Goal: Task Accomplishment & Management: Use online tool/utility

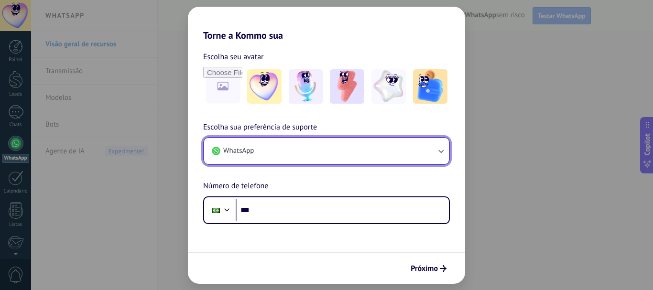
click at [441, 149] on icon "button" at bounding box center [441, 151] width 10 height 10
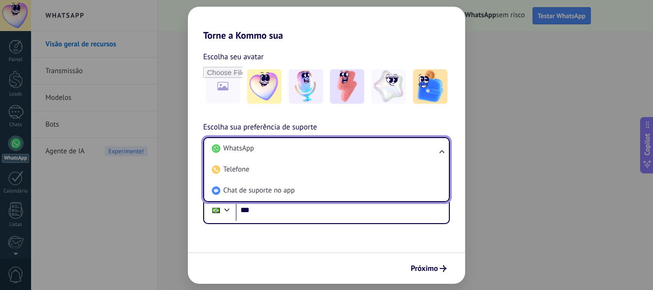
click at [441, 149] on ul "WhatsApp Telefone Chat de suporte no app" at bounding box center [326, 169] width 247 height 65
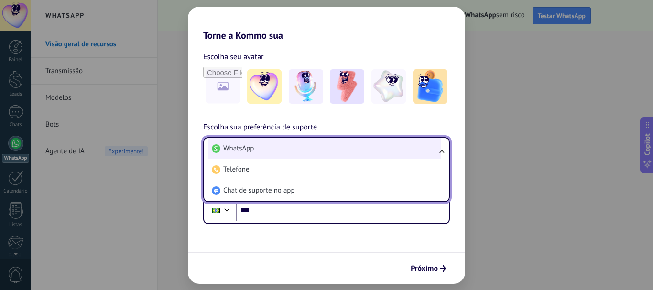
click at [316, 154] on li "WhatsApp" at bounding box center [324, 148] width 233 height 21
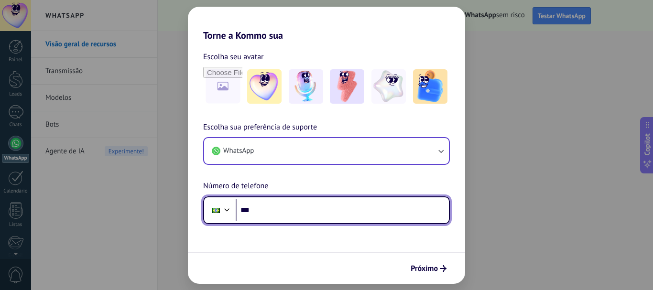
click at [270, 211] on input "***" at bounding box center [342, 210] width 213 height 22
type input "**********"
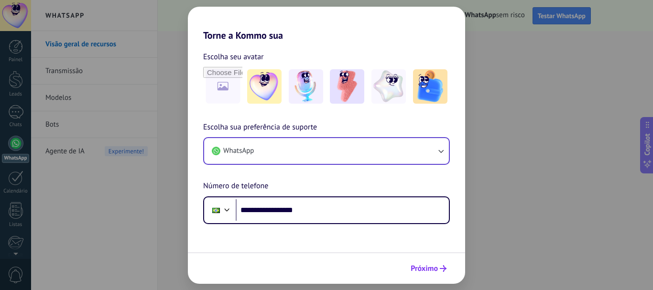
click at [431, 265] on span "Próximo" at bounding box center [424, 268] width 27 height 7
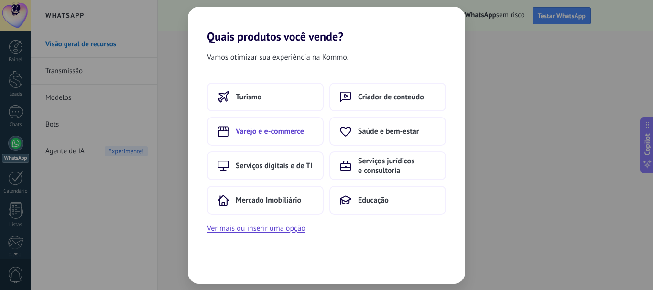
click at [266, 133] on span "Varejo e e-commerce" at bounding box center [270, 132] width 68 height 10
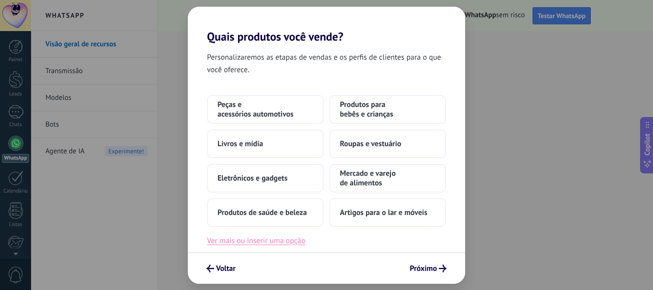
click at [264, 242] on button "Ver mais ou inserir uma opção" at bounding box center [256, 241] width 99 height 12
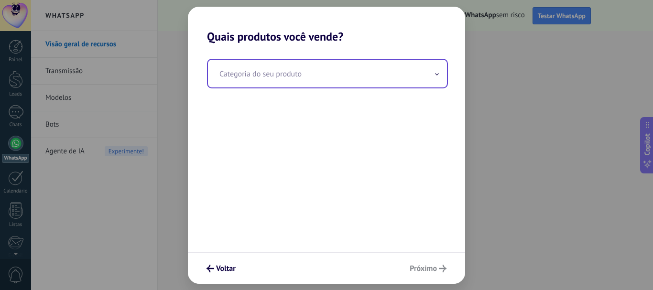
click at [298, 71] on input "text" at bounding box center [327, 74] width 239 height 28
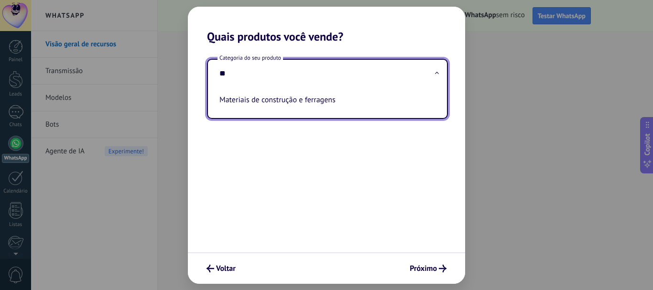
drag, startPoint x: 310, startPoint y: 98, endPoint x: 316, endPoint y: 99, distance: 6.0
click at [311, 98] on li "Materiais de construção e ferragens" at bounding box center [326, 99] width 220 height 21
type input "**********"
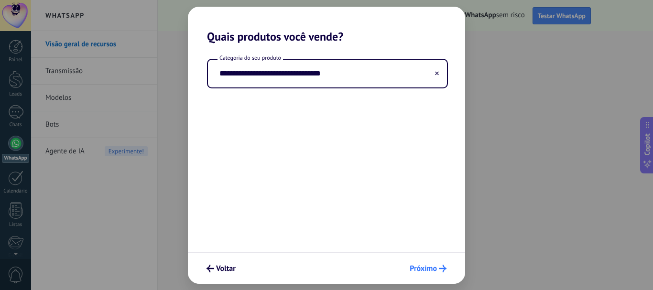
click at [421, 272] on span "Próximo" at bounding box center [423, 268] width 27 height 7
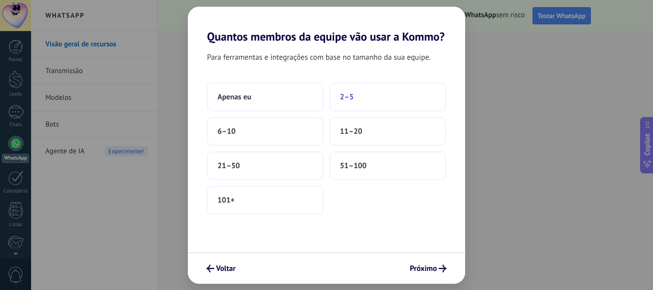
click at [355, 95] on button "2–5" at bounding box center [387, 97] width 117 height 29
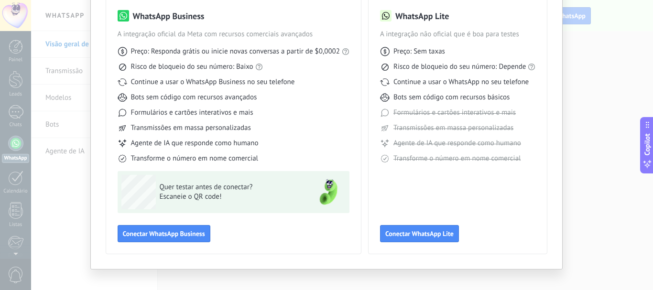
scroll to position [85, 0]
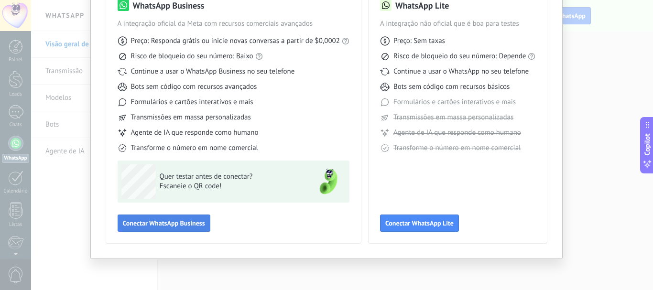
click at [167, 225] on span "Conectar WhatsApp Business" at bounding box center [164, 223] width 82 height 7
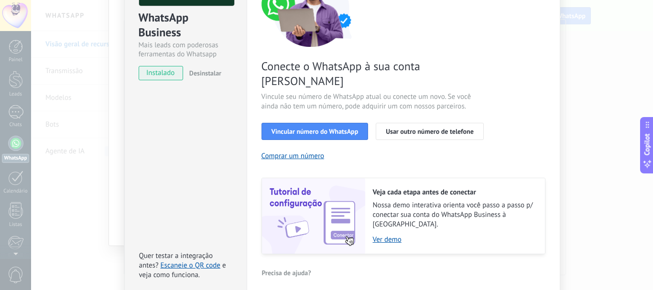
scroll to position [127, 0]
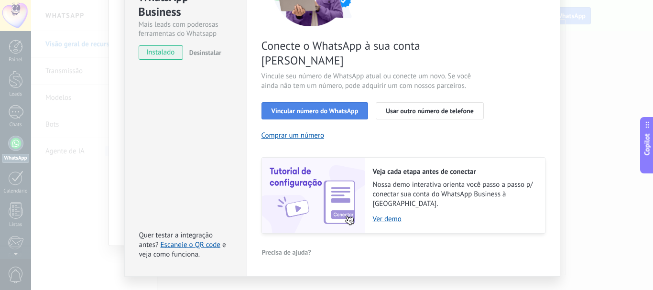
click at [318, 108] on span "Vincular número do WhatsApp" at bounding box center [315, 111] width 87 height 7
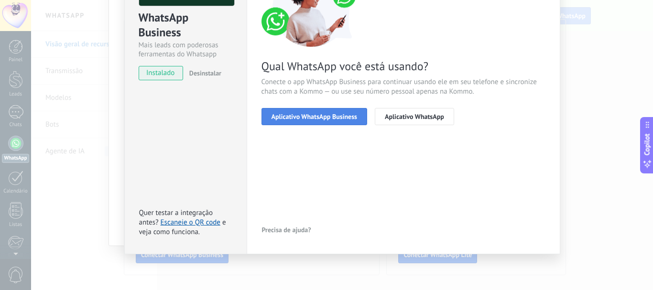
click at [310, 120] on span "Aplicativo WhatsApp Business" at bounding box center [315, 116] width 86 height 7
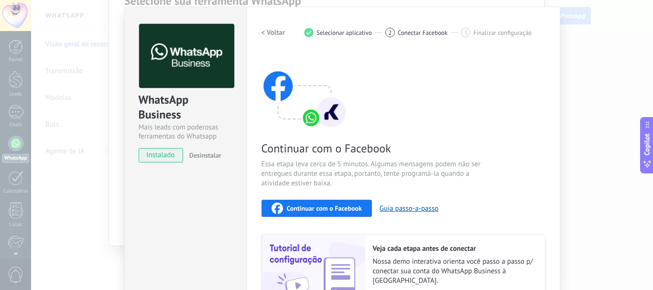
scroll to position [0, 0]
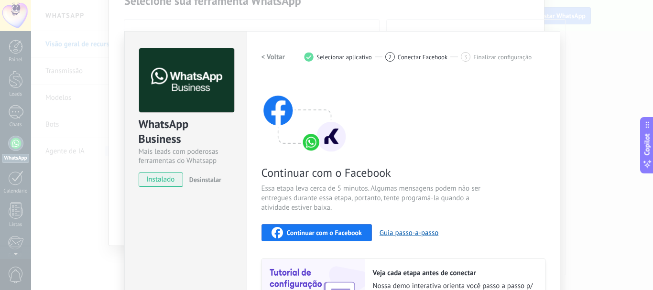
click at [156, 181] on span "instalado" at bounding box center [161, 180] width 44 height 14
drag, startPoint x: 423, startPoint y: 48, endPoint x: 424, endPoint y: 54, distance: 5.8
click at [424, 48] on div "Configurações Autorização This tab logs the users who have granted integration …" at bounding box center [404, 204] width 314 height 347
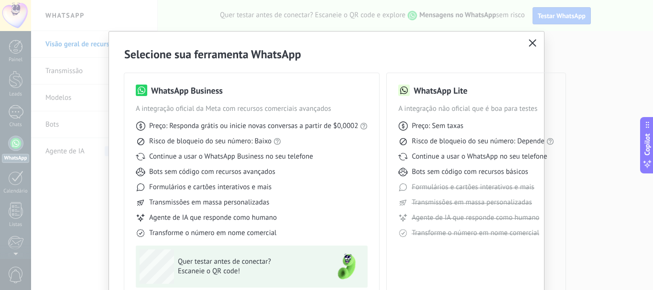
click at [531, 42] on icon "button" at bounding box center [533, 43] width 8 height 8
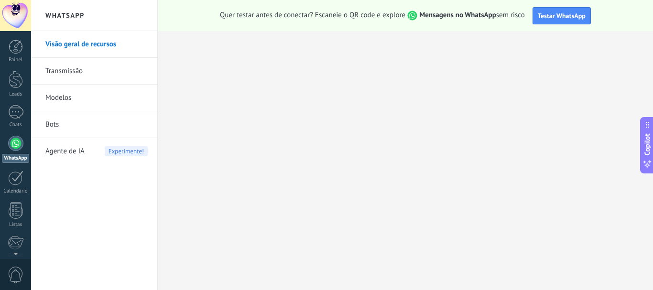
scroll to position [108, 0]
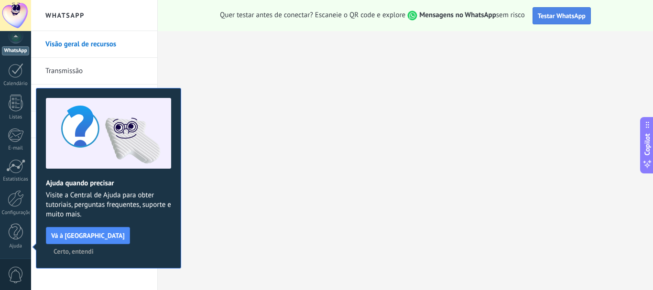
click at [577, 14] on span "Testar WhatsApp" at bounding box center [562, 15] width 48 height 9
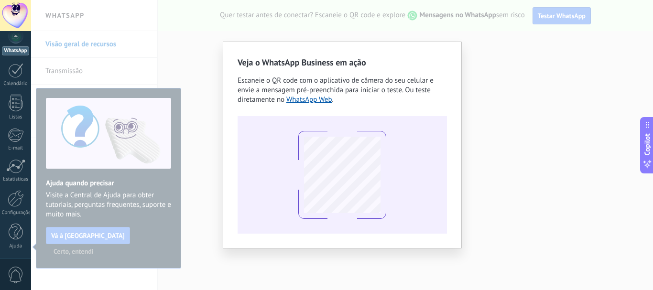
drag, startPoint x: 435, startPoint y: 64, endPoint x: 447, endPoint y: 61, distance: 12.4
click at [439, 63] on h2 "Veja o WhatsApp Business em ação" at bounding box center [342, 62] width 209 height 12
